Goal: Task Accomplishment & Management: Manage account settings

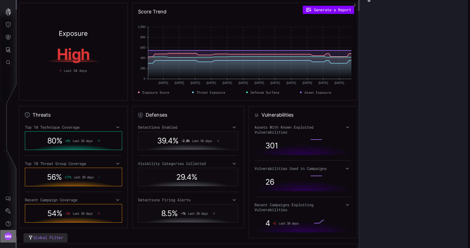
click at [10, 240] on button "MM" at bounding box center [8, 236] width 16 height 13
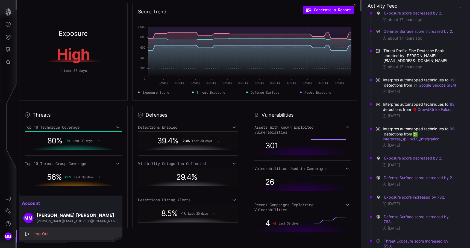
click at [36, 232] on div "Log Out" at bounding box center [73, 233] width 85 height 7
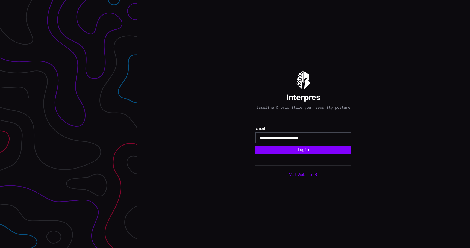
type input "**********"
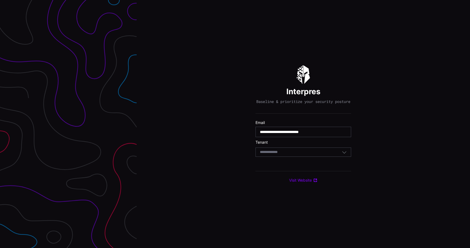
click at [293, 157] on div "Select Tenant" at bounding box center [303, 151] width 96 height 9
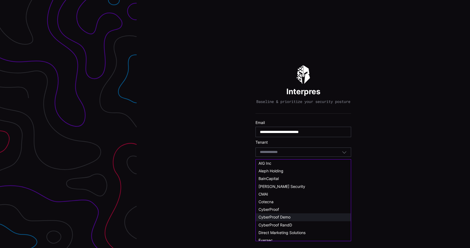
click at [281, 215] on div "CyberProof Demo" at bounding box center [303, 217] width 90 height 5
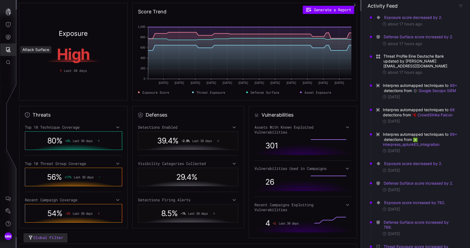
click at [6, 51] on icon "Attack Surface" at bounding box center [7, 49] width 5 height 5
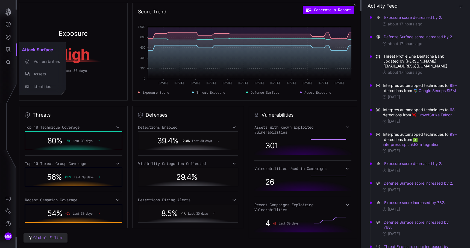
click at [8, 38] on div at bounding box center [235, 124] width 470 height 248
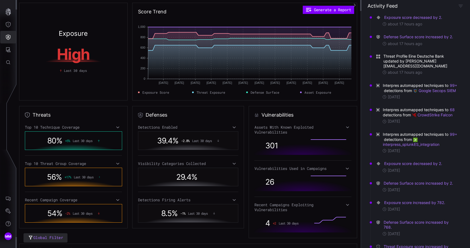
click at [8, 35] on icon "Defense Surface" at bounding box center [7, 36] width 5 height 5
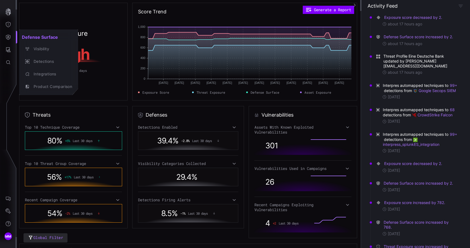
click at [8, 209] on div at bounding box center [235, 124] width 470 height 248
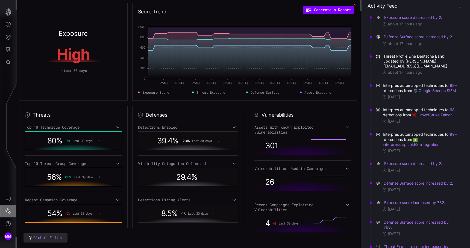
click at [8, 213] on icon "Settings" at bounding box center [7, 210] width 5 height 5
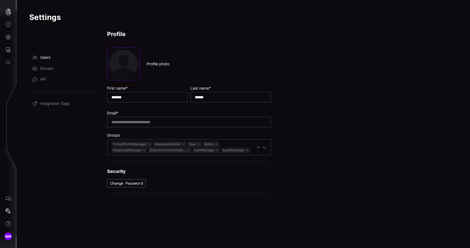
click at [46, 59] on span "Users" at bounding box center [45, 57] width 10 height 5
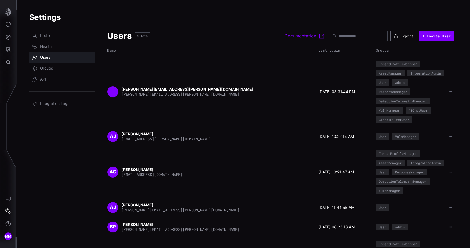
click at [351, 33] on div at bounding box center [357, 36] width 60 height 10
click at [400, 34] on button "Export" at bounding box center [403, 36] width 26 height 10
